Goal: Task Accomplishment & Management: Complete application form

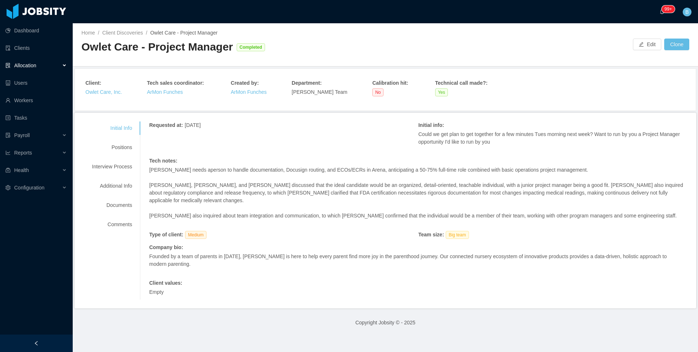
click at [221, 51] on div "Owlet Care - Project Manager" at bounding box center [157, 47] width 152 height 15
drag, startPoint x: 227, startPoint y: 48, endPoint x: 84, endPoint y: 48, distance: 142.9
click at [84, 48] on div "Owlet Care - Project Manager" at bounding box center [157, 47] width 152 height 15
copy div "Owlet Care - Project Manager"
click at [111, 152] on div "Positions" at bounding box center [111, 147] width 57 height 13
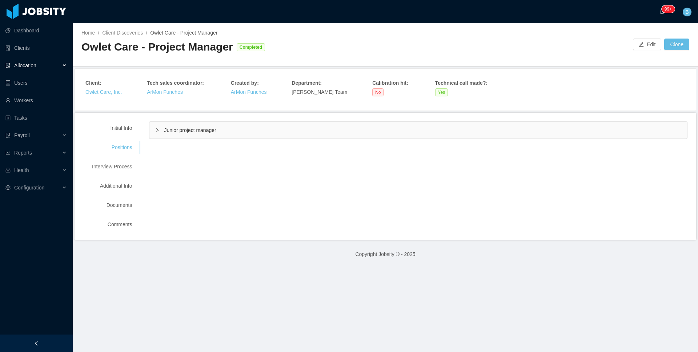
click at [223, 137] on div "Junior project manager" at bounding box center [418, 130] width 538 height 17
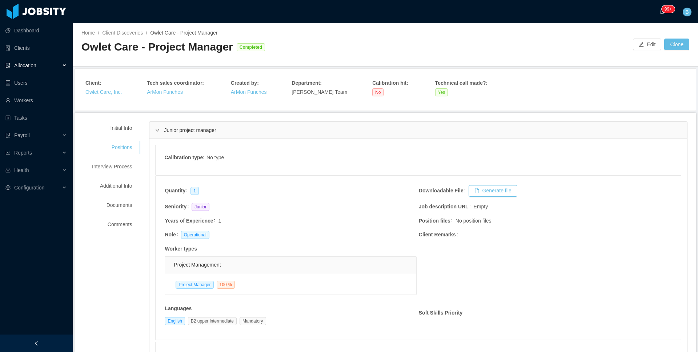
click at [227, 131] on div "Junior project manager" at bounding box center [418, 130] width 538 height 17
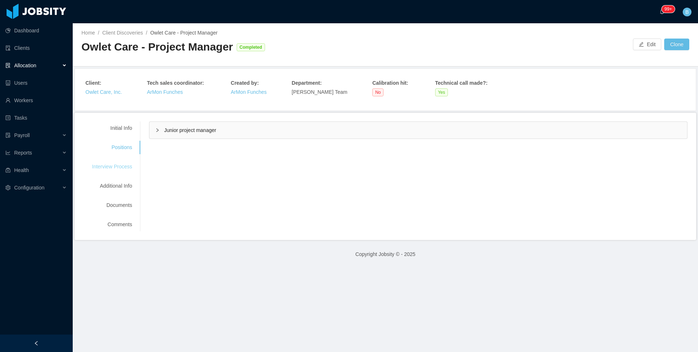
click at [123, 166] on div "Interview Process" at bounding box center [111, 166] width 57 height 13
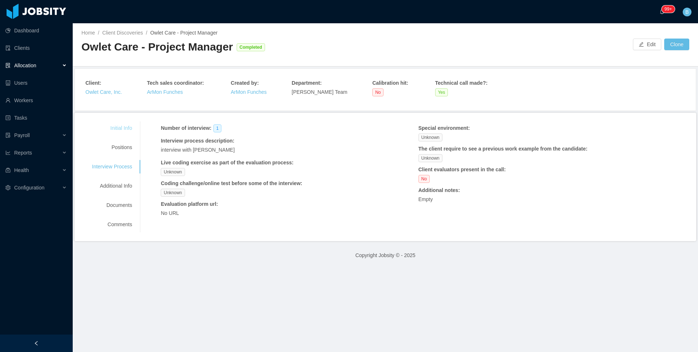
click at [121, 131] on div "Initial Info" at bounding box center [111, 127] width 57 height 13
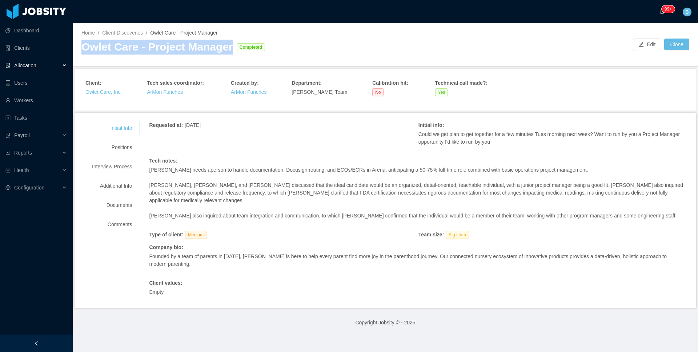
drag, startPoint x: 229, startPoint y: 51, endPoint x: 84, endPoint y: 47, distance: 145.5
click at [84, 47] on div "Owlet Care - Project Manager Completed" at bounding box center [233, 47] width 304 height 15
copy div "Owlet Care - Project Manager"
click at [119, 147] on div "Positions" at bounding box center [111, 147] width 57 height 13
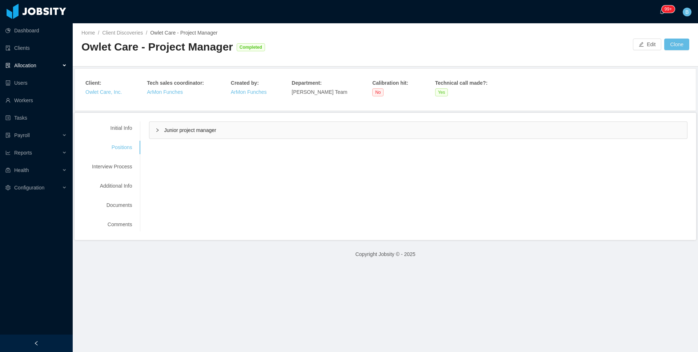
click at [235, 134] on div "Junior project manager" at bounding box center [418, 130] width 538 height 17
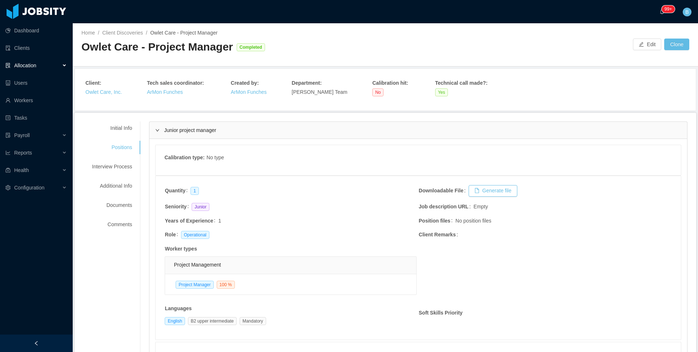
click at [236, 134] on div "Junior project manager" at bounding box center [418, 130] width 538 height 17
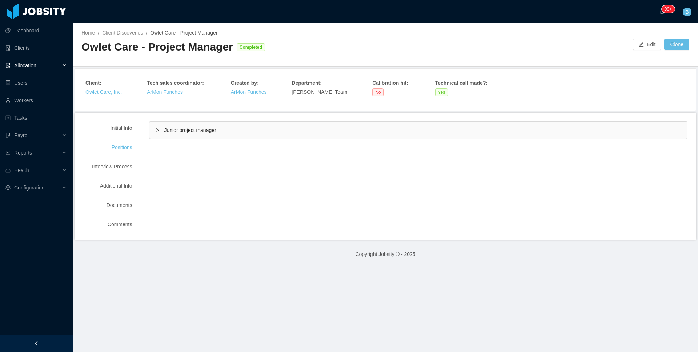
click at [39, 64] on div "Allocation" at bounding box center [36, 65] width 73 height 15
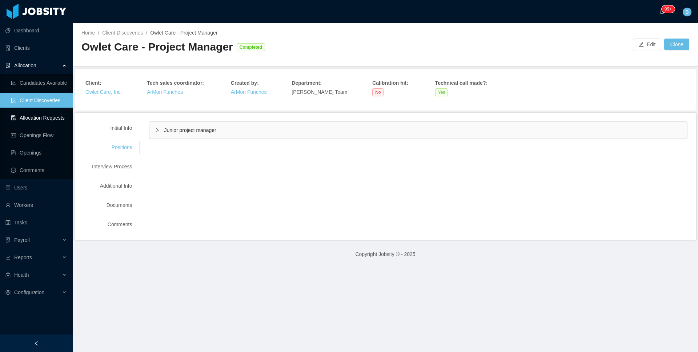
click at [39, 116] on link "Allocation Requests" at bounding box center [39, 118] width 56 height 15
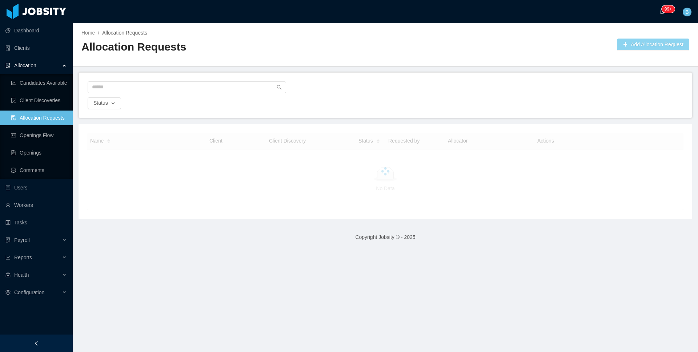
click at [633, 46] on button "Add Allocation Request" at bounding box center [653, 45] width 72 height 12
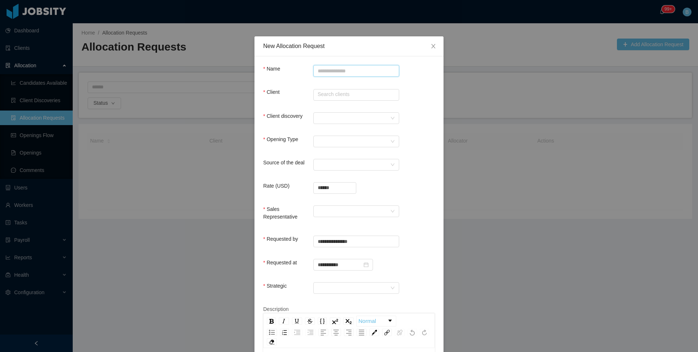
paste input "**********"
type input "**********"
click at [348, 97] on input "text" at bounding box center [356, 95] width 86 height 12
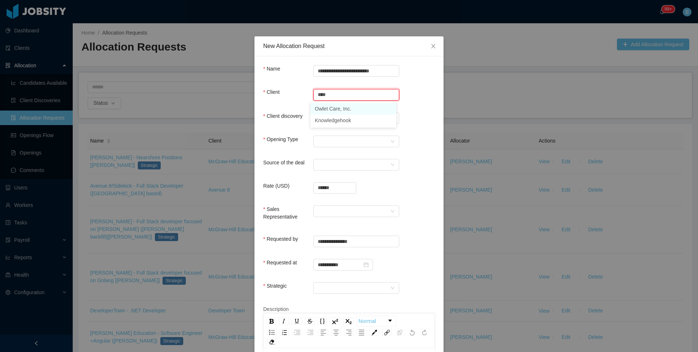
click at [347, 104] on li "Owlet Care, Inc." at bounding box center [354, 109] width 86 height 12
type input "**********"
click at [340, 116] on div at bounding box center [354, 118] width 72 height 11
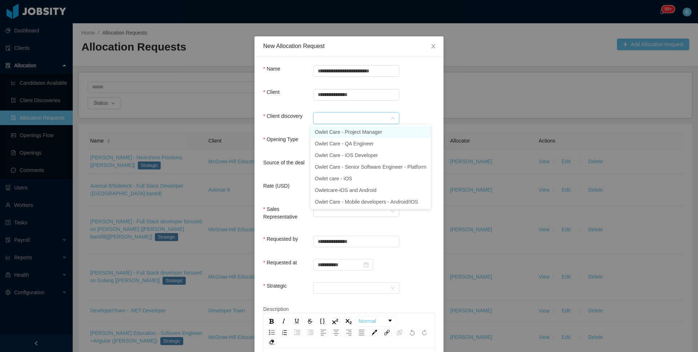
click at [352, 132] on li "Owlet Care - Project Manager" at bounding box center [371, 132] width 120 height 12
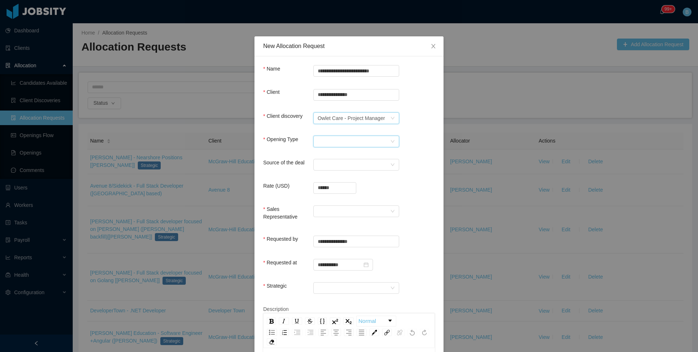
click at [343, 139] on div "Select Opening Type" at bounding box center [354, 141] width 72 height 11
click at [328, 164] on li "Upsale" at bounding box center [354, 167] width 86 height 12
click at [332, 162] on div "Select a Source" at bounding box center [354, 164] width 72 height 11
click at [320, 178] on li "CSM" at bounding box center [354, 179] width 86 height 12
click at [333, 188] on input "******" at bounding box center [335, 188] width 42 height 11
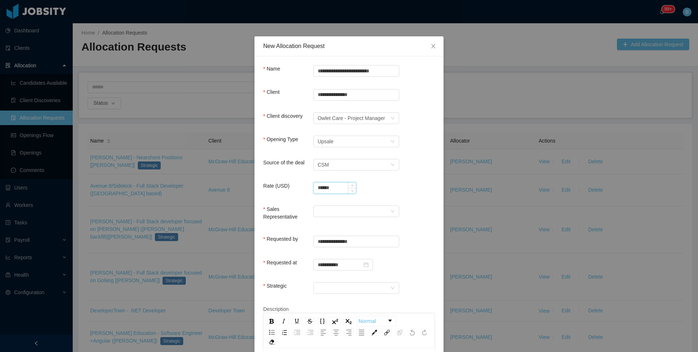
click at [333, 188] on input "******" at bounding box center [335, 188] width 42 height 11
type input "**********"
click at [328, 212] on div at bounding box center [354, 211] width 72 height 11
click at [332, 223] on li "ArMon Funches" at bounding box center [354, 225] width 86 height 12
click at [325, 284] on div at bounding box center [354, 288] width 72 height 11
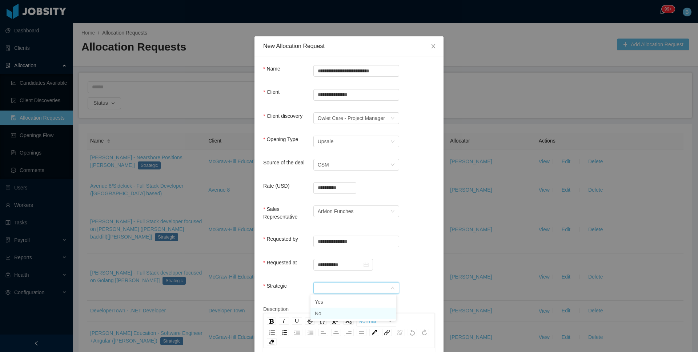
click at [321, 314] on li "No" at bounding box center [354, 314] width 86 height 12
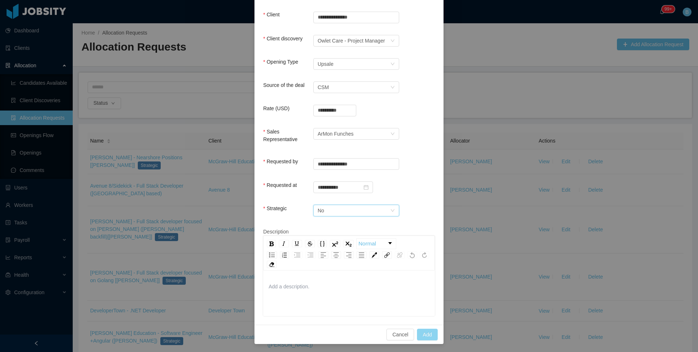
click at [424, 338] on button "Add" at bounding box center [427, 335] width 21 height 12
